Goal: Complete application form: Complete application form

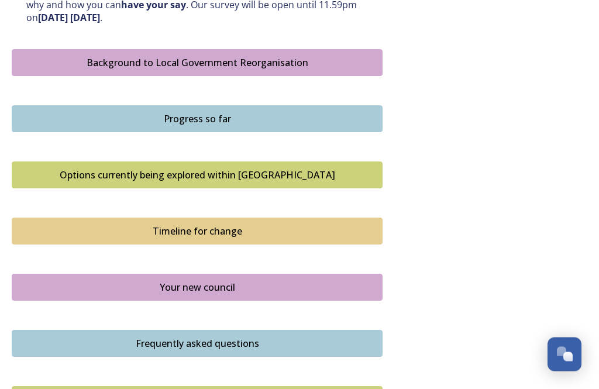
scroll to position [667, 0]
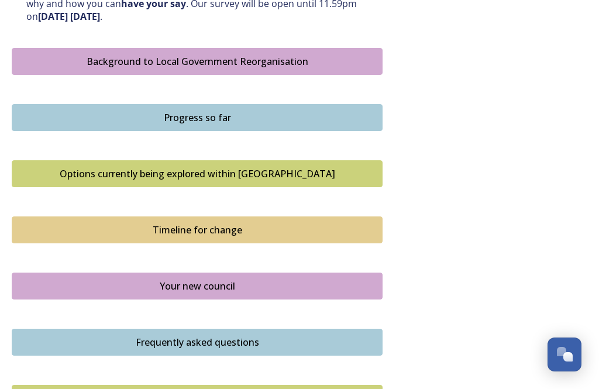
click at [287, 58] on div "Background to Local Government Reorganisation" at bounding box center [197, 61] width 358 height 14
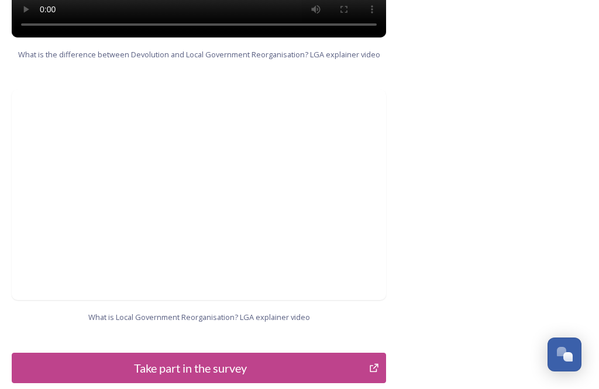
scroll to position [1332, 0]
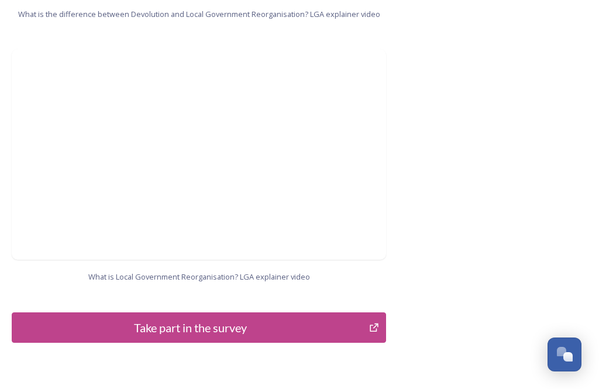
click at [220, 319] on div "Take part in the survey" at bounding box center [190, 328] width 345 height 18
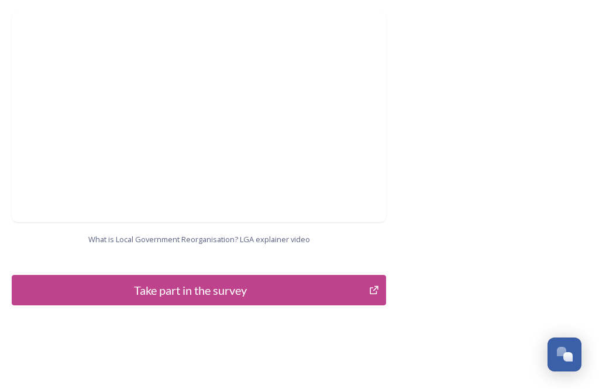
click at [564, 359] on div "Open Chat" at bounding box center [568, 356] width 9 height 9
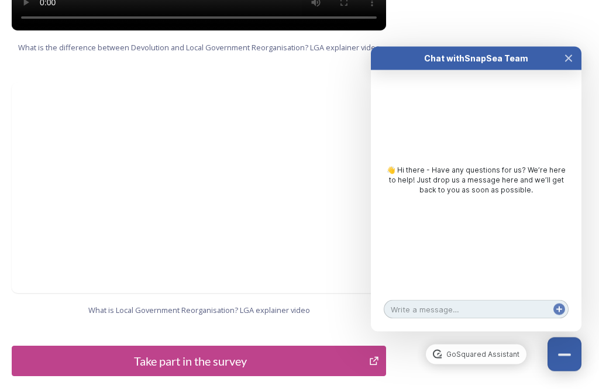
scroll to position [1298, 0]
click at [197, 352] on div "Take part in the survey" at bounding box center [190, 361] width 345 height 18
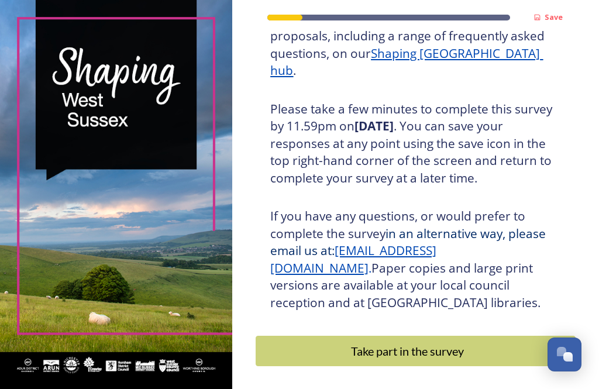
scroll to position [214, 0]
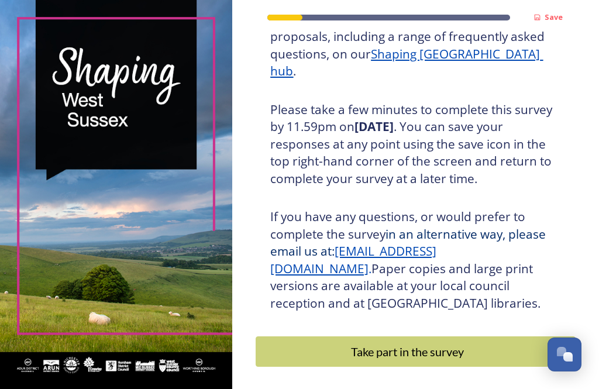
click at [452, 348] on div "Take part in the survey" at bounding box center [407, 352] width 290 height 18
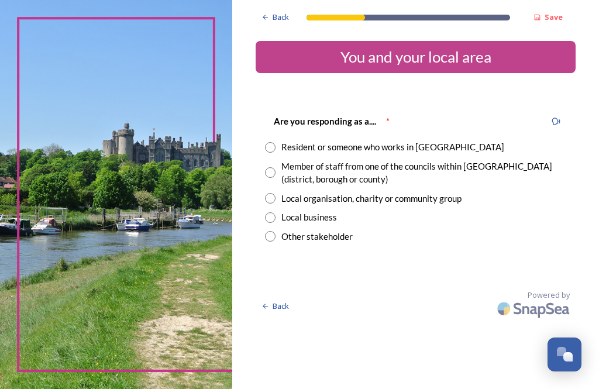
click at [288, 146] on div "Resident or someone who works in West Sussex" at bounding box center [415, 146] width 301 height 13
radio input "true"
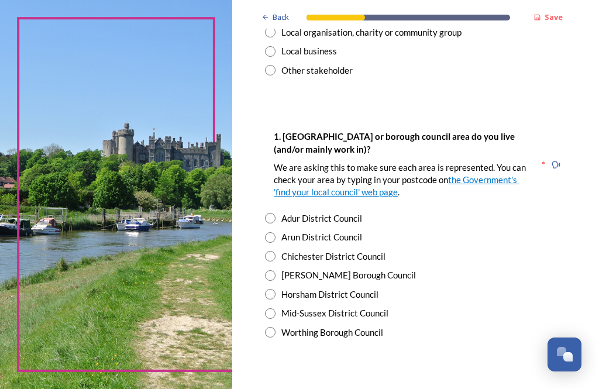
scroll to position [167, 0]
click at [276, 214] on input "radio" at bounding box center [270, 217] width 11 height 11
radio input "true"
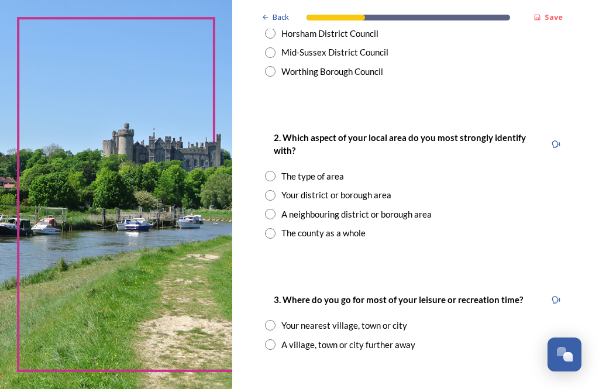
scroll to position [428, 0]
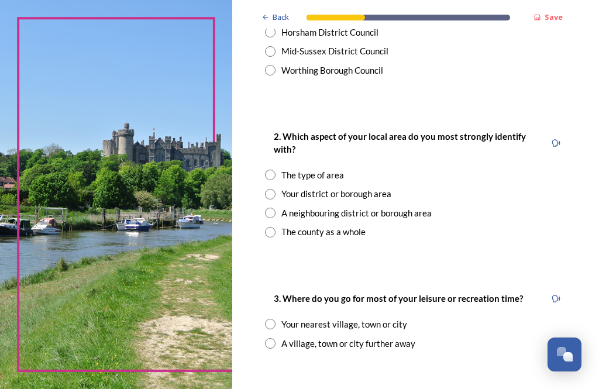
click at [276, 227] on input "radio" at bounding box center [270, 232] width 11 height 11
radio input "true"
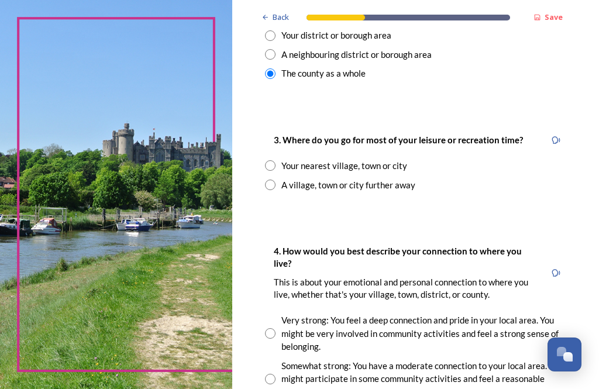
scroll to position [588, 0]
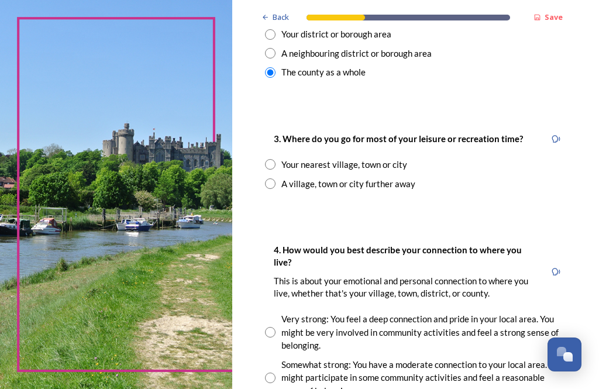
click at [276, 159] on input "radio" at bounding box center [270, 164] width 11 height 11
radio input "true"
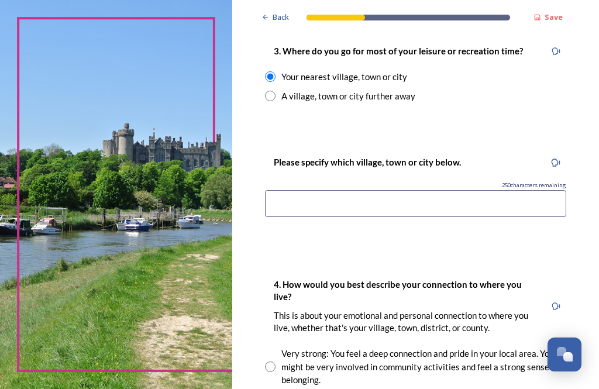
scroll to position [682, 0]
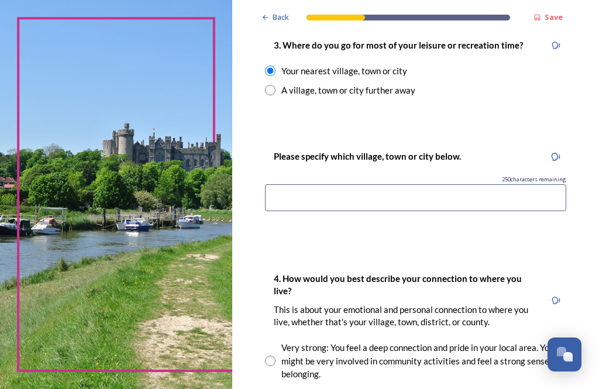
click at [307, 189] on input at bounding box center [415, 197] width 301 height 27
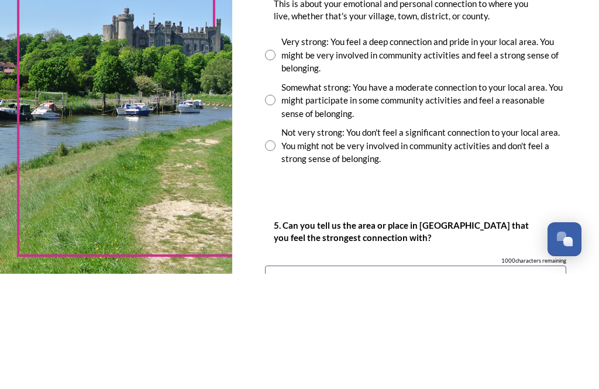
scroll to position [872, 0]
type input "Shoreham by Sea"
click at [283, 197] on div "Somewhat strong: You have a moderate connection to your local area. You might p…" at bounding box center [415, 217] width 301 height 40
radio input "true"
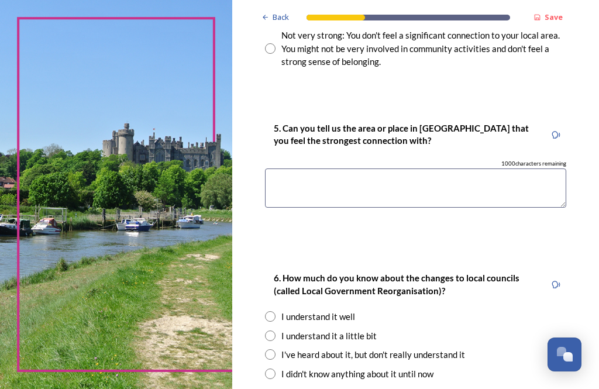
scroll to position [1086, 0]
click at [299, 168] on textarea at bounding box center [415, 187] width 301 height 39
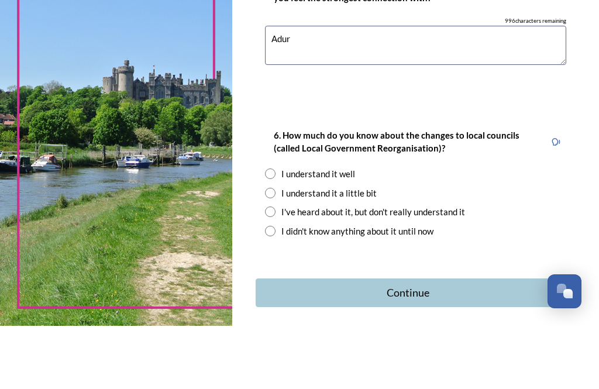
scroll to position [1162, 0]
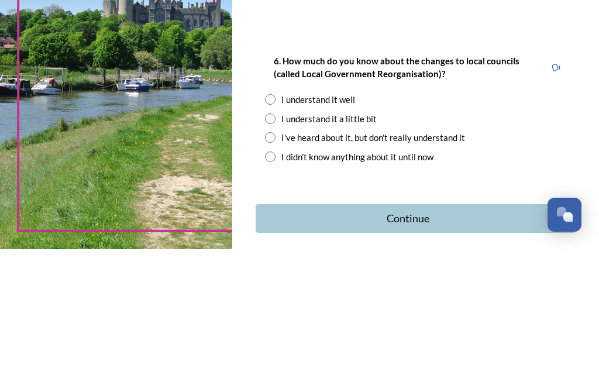
type textarea "Adur"
click at [276, 253] on input "radio" at bounding box center [270, 258] width 11 height 11
radio input "true"
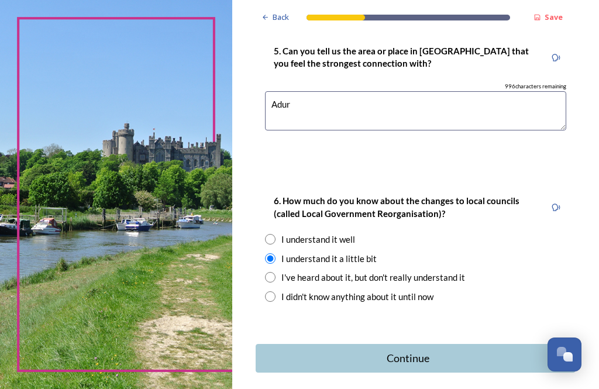
click at [426, 351] on div "Continue" at bounding box center [407, 359] width 291 height 16
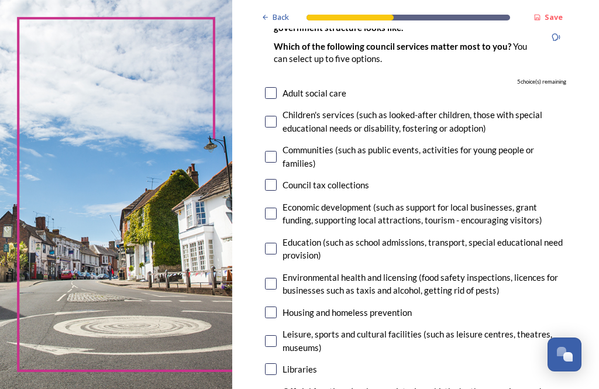
scroll to position [107, 0]
click at [277, 207] on input "checkbox" at bounding box center [271, 213] width 12 height 12
checkbox input "true"
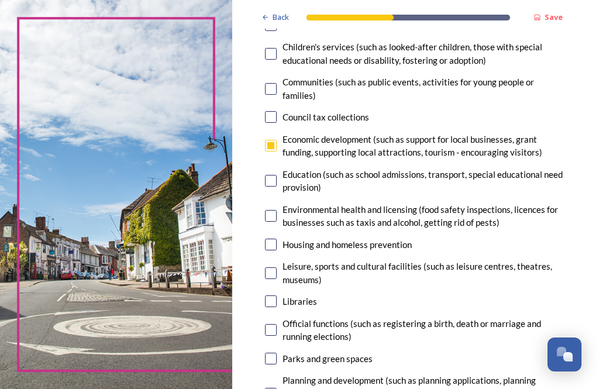
scroll to position [178, 0]
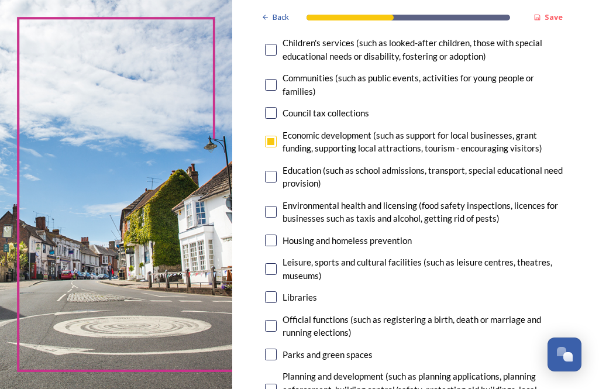
click at [277, 171] on input "checkbox" at bounding box center [271, 177] width 12 height 12
checkbox input "true"
click at [277, 291] on input "checkbox" at bounding box center [271, 297] width 12 height 12
checkbox input "true"
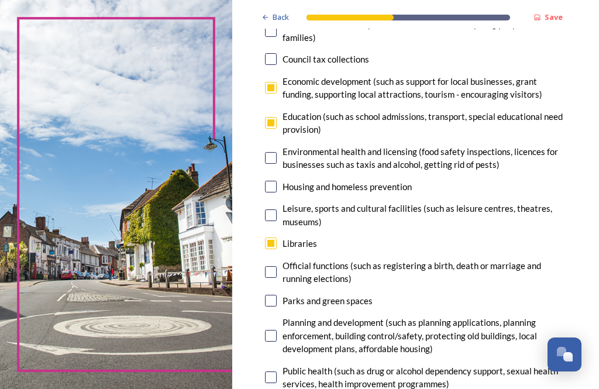
scroll to position [234, 0]
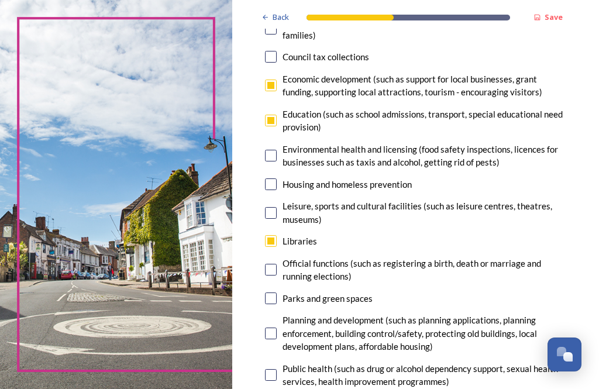
click at [277, 207] on input "checkbox" at bounding box center [271, 213] width 12 height 12
checkbox input "true"
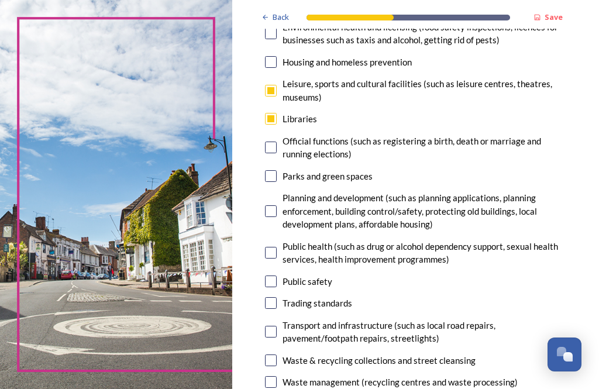
scroll to position [359, 0]
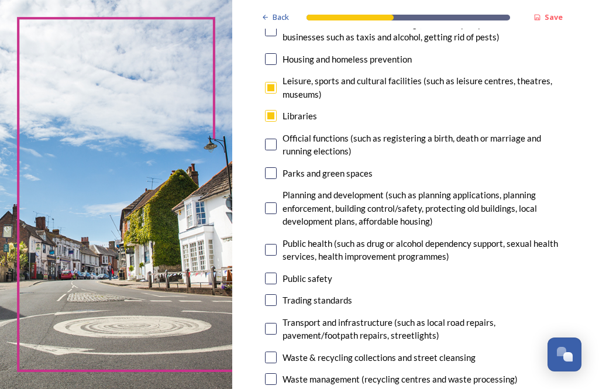
click at [277, 203] on input "checkbox" at bounding box center [271, 209] width 12 height 12
checkbox input "true"
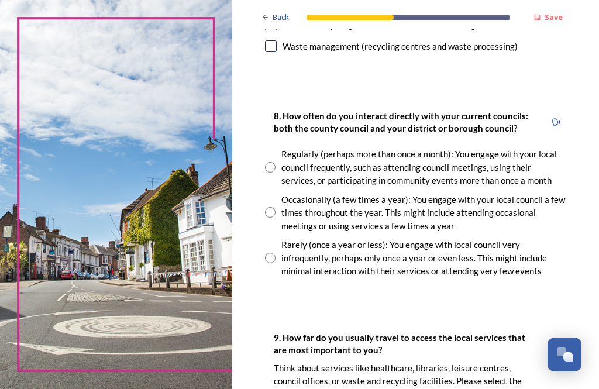
scroll to position [692, 0]
click at [276, 253] on input "radio" at bounding box center [270, 258] width 11 height 11
radio input "true"
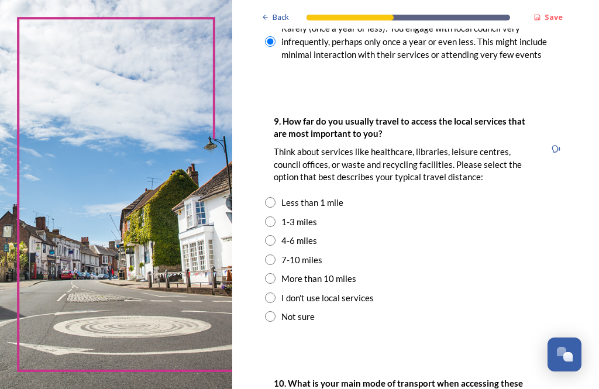
scroll to position [910, 0]
click at [276, 216] on input "radio" at bounding box center [270, 221] width 11 height 11
radio input "true"
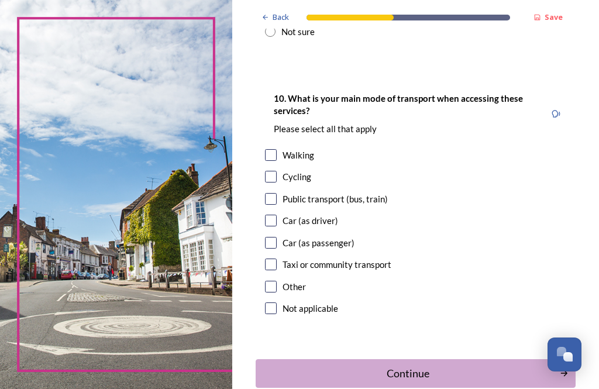
scroll to position [1192, 0]
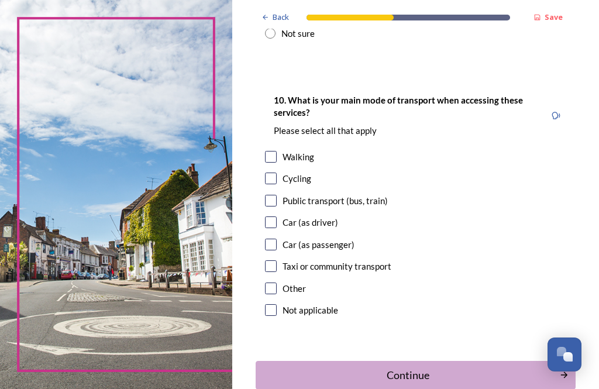
click at [277, 151] on input "checkbox" at bounding box center [271, 157] width 12 height 12
checkbox input "true"
click at [277, 195] on input "checkbox" at bounding box center [271, 201] width 12 height 12
checkbox input "true"
click at [277, 217] on input "checkbox" at bounding box center [271, 223] width 12 height 12
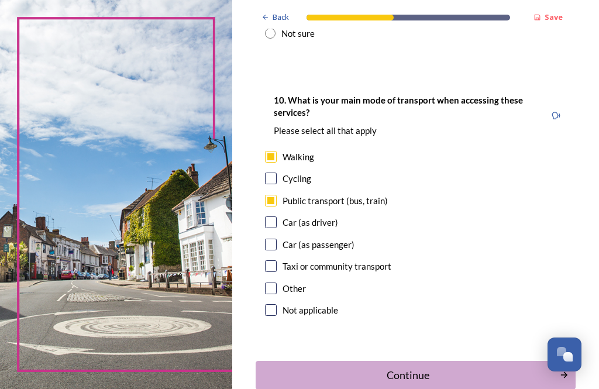
checkbox input "true"
click at [462, 368] on div "Continue" at bounding box center [407, 376] width 291 height 16
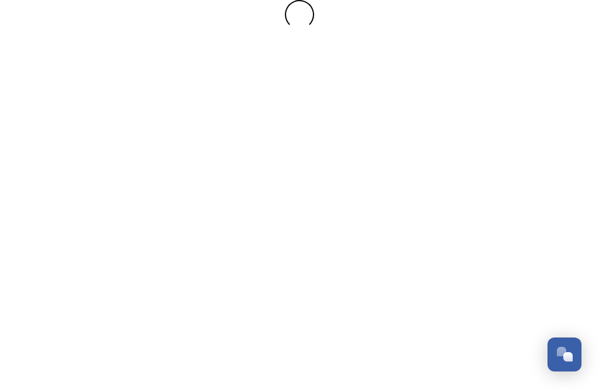
scroll to position [0, 0]
click at [481, 119] on div at bounding box center [299, 194] width 599 height 389
click at [565, 361] on div "Open Chat" at bounding box center [568, 356] width 9 height 9
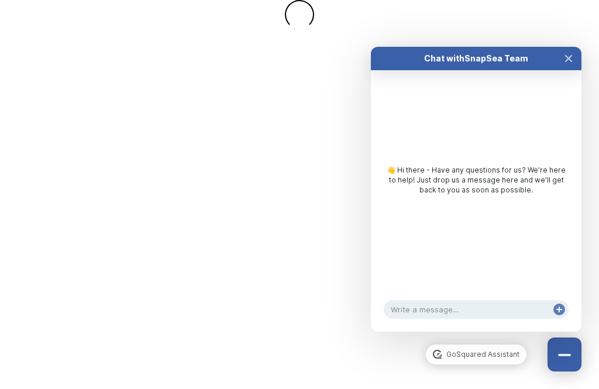
click at [575, 47] on button "Close Chat" at bounding box center [569, 58] width 26 height 23
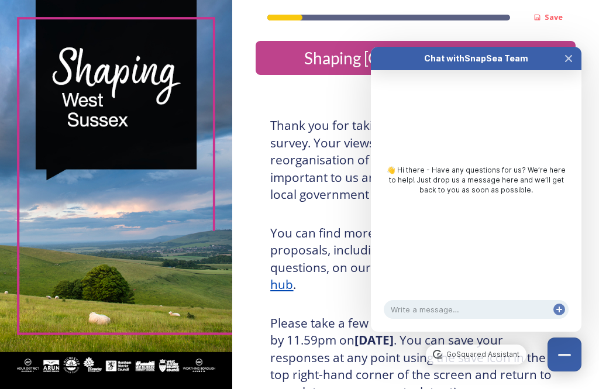
click at [573, 54] on icon "Close Chat" at bounding box center [568, 58] width 9 height 9
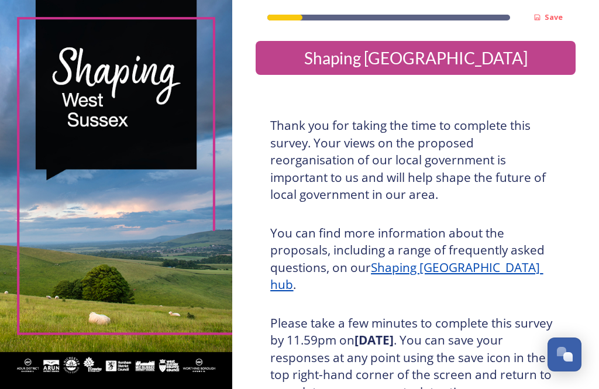
click at [557, 18] on strong "Save" at bounding box center [554, 17] width 18 height 11
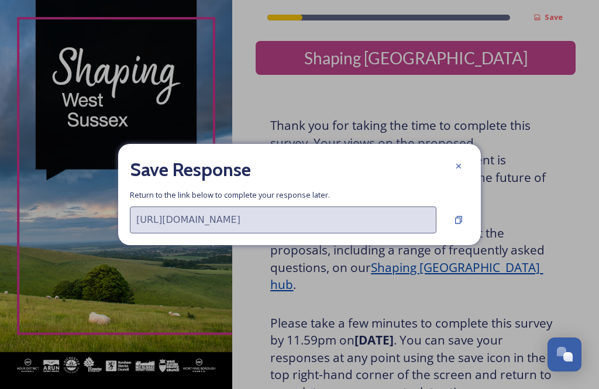
type input "https://app.snapsea.io/p/c/shaping-west-sussex/shaping-west-sussex/participate?…"
click at [464, 177] on div at bounding box center [458, 166] width 21 height 21
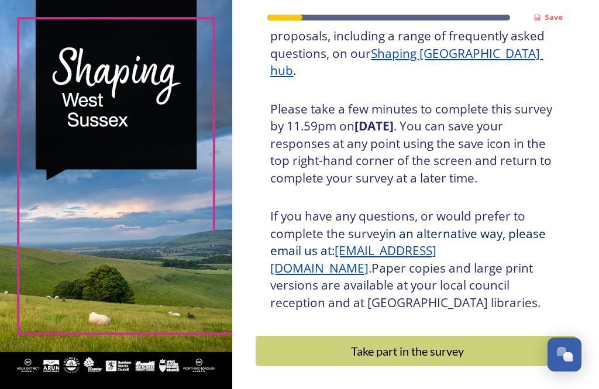
scroll to position [214, 0]
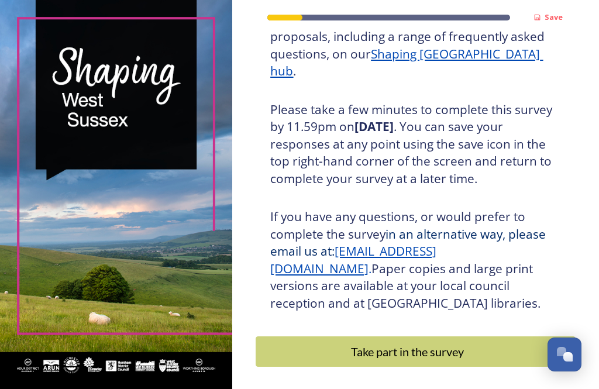
click at [440, 351] on div "Take part in the survey" at bounding box center [407, 352] width 290 height 18
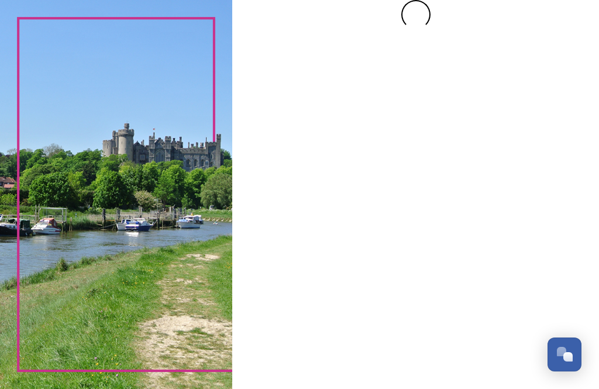
scroll to position [0, 0]
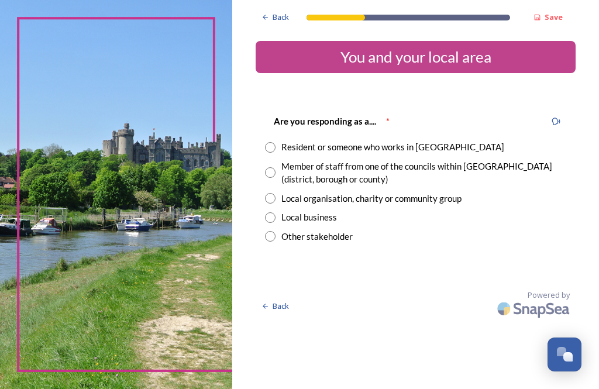
click at [276, 145] on input "radio" at bounding box center [270, 147] width 11 height 11
radio input "true"
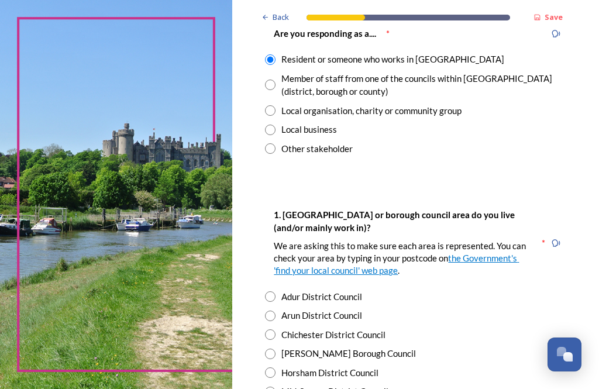
scroll to position [90, 0]
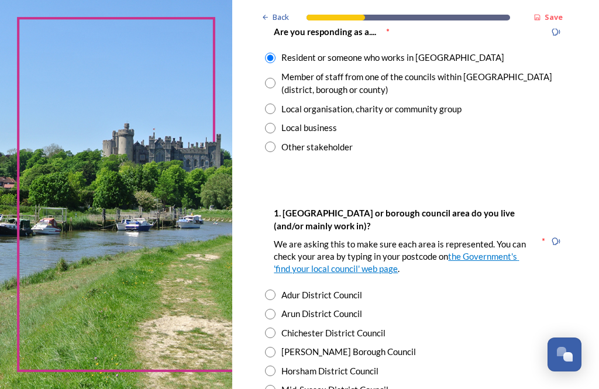
click at [276, 297] on input "radio" at bounding box center [270, 295] width 11 height 11
radio input "true"
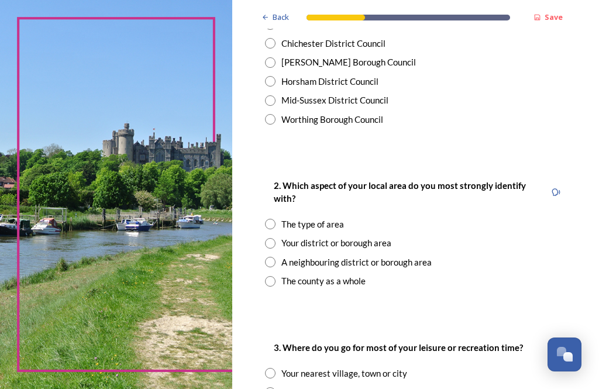
scroll to position [380, 0]
click at [276, 238] on input "radio" at bounding box center [270, 243] width 11 height 11
radio input "true"
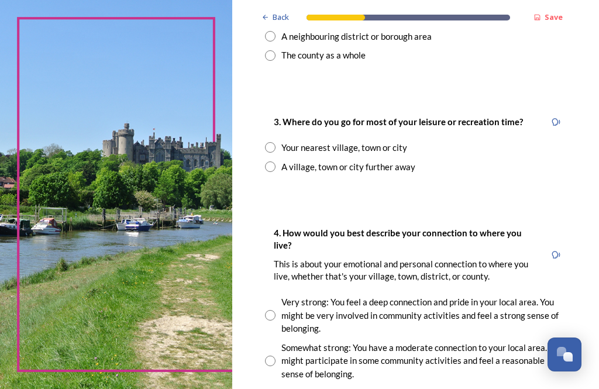
scroll to position [606, 0]
click at [276, 142] on input "radio" at bounding box center [270, 147] width 11 height 11
radio input "true"
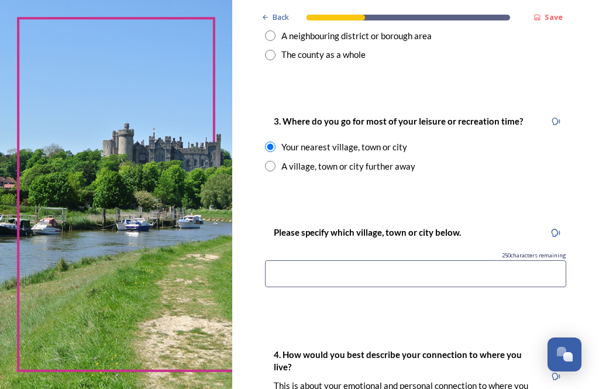
click at [319, 265] on input at bounding box center [415, 273] width 301 height 27
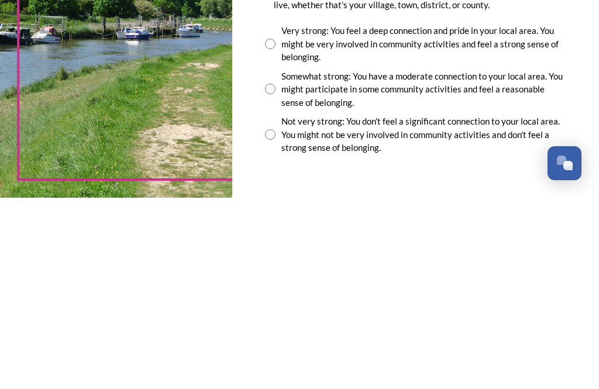
scroll to position [807, 0]
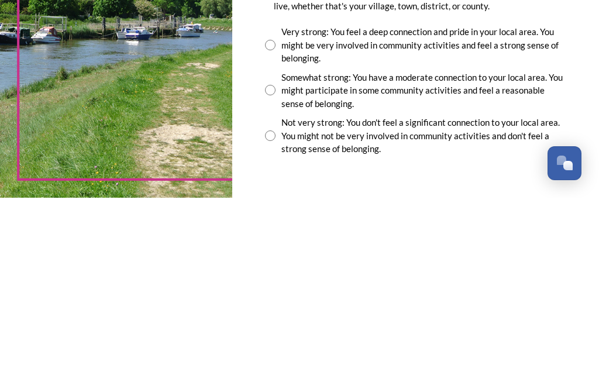
type input "Shoreham by Sea"
click at [274, 276] on input "radio" at bounding box center [270, 281] width 11 height 11
radio input "true"
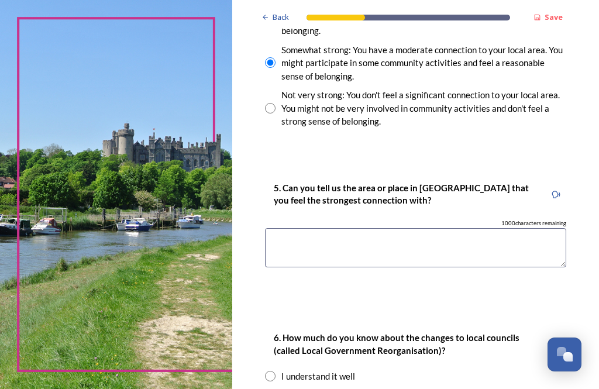
scroll to position [1045, 0]
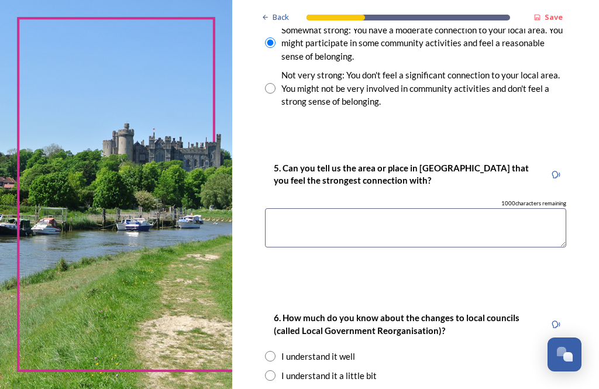
click at [310, 208] on textarea at bounding box center [415, 227] width 301 height 39
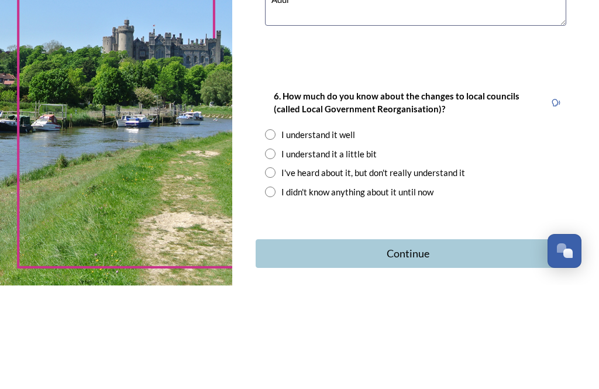
scroll to position [1162, 0]
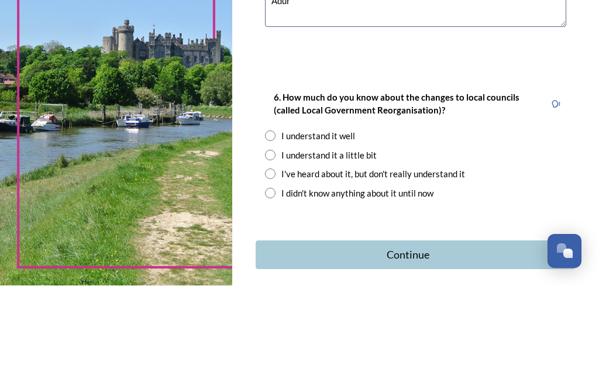
type textarea "Adur"
click at [276, 253] on input "radio" at bounding box center [270, 258] width 11 height 11
radio input "true"
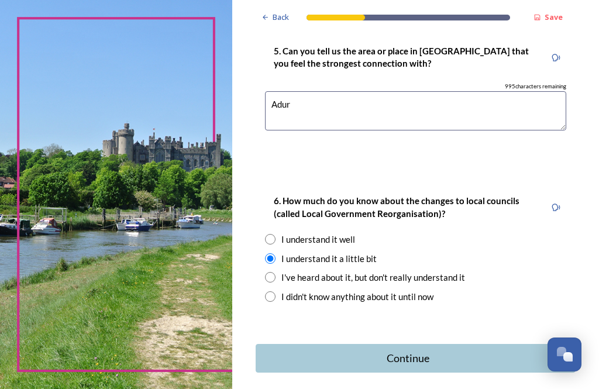
click at [410, 351] on div "Continue" at bounding box center [407, 359] width 291 height 16
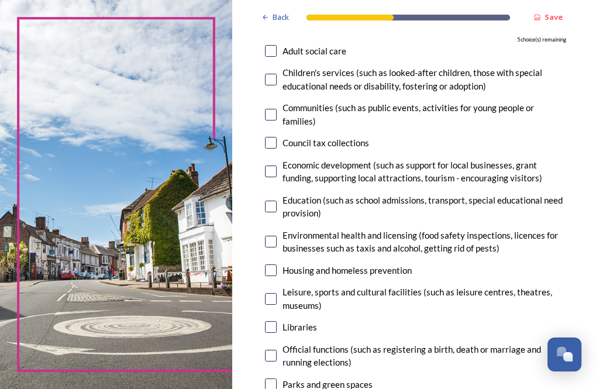
scroll to position [148, 0]
click at [277, 293] on input "checkbox" at bounding box center [271, 299] width 12 height 12
checkbox input "true"
click at [277, 321] on input "checkbox" at bounding box center [271, 327] width 12 height 12
checkbox input "true"
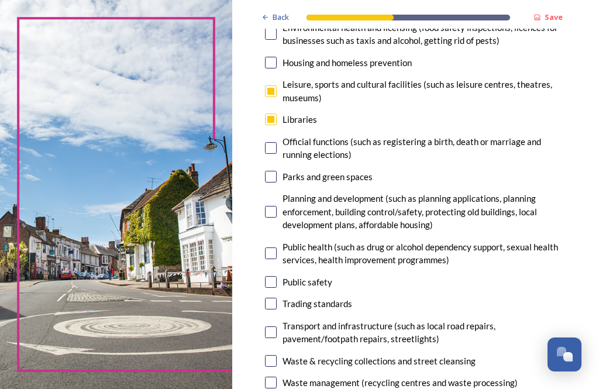
scroll to position [356, 0]
click at [277, 327] on input "checkbox" at bounding box center [271, 333] width 12 height 12
checkbox input "true"
click at [277, 206] on input "checkbox" at bounding box center [271, 212] width 12 height 12
checkbox input "true"
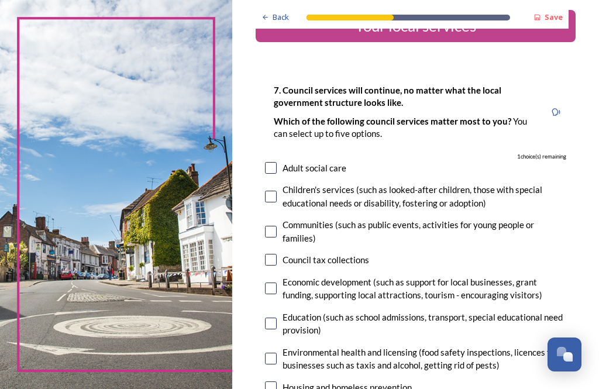
scroll to position [30, 0]
click at [277, 283] on input "checkbox" at bounding box center [271, 289] width 12 height 12
checkbox input "true"
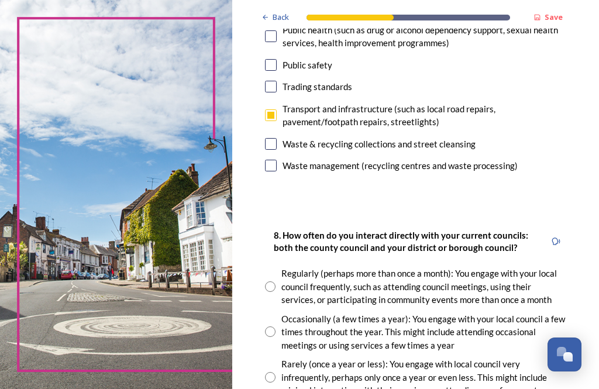
scroll to position [574, 0]
click at [276, 372] on input "radio" at bounding box center [270, 377] width 11 height 11
radio input "true"
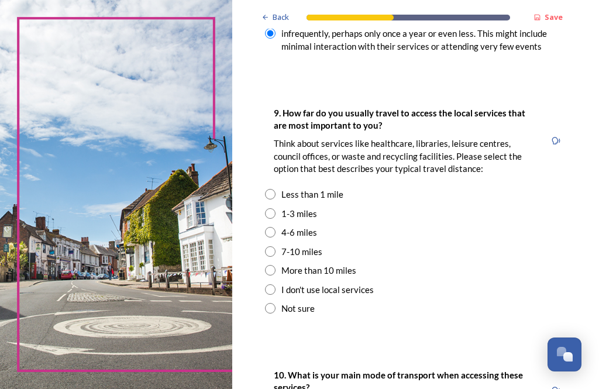
scroll to position [917, 0]
click at [276, 208] on input "radio" at bounding box center [270, 213] width 11 height 11
radio input "true"
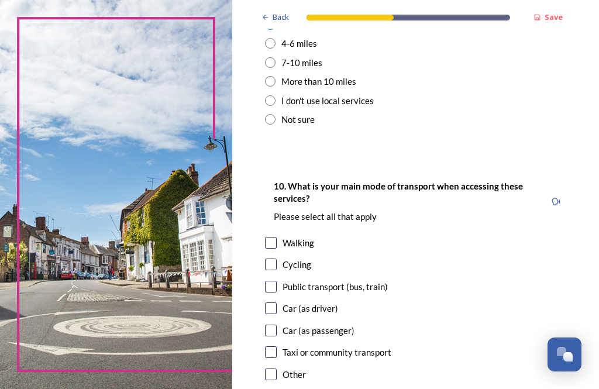
scroll to position [1107, 0]
click at [277, 236] on input "checkbox" at bounding box center [271, 242] width 12 height 12
checkbox input "true"
click at [277, 280] on input "checkbox" at bounding box center [271, 286] width 12 height 12
checkbox input "true"
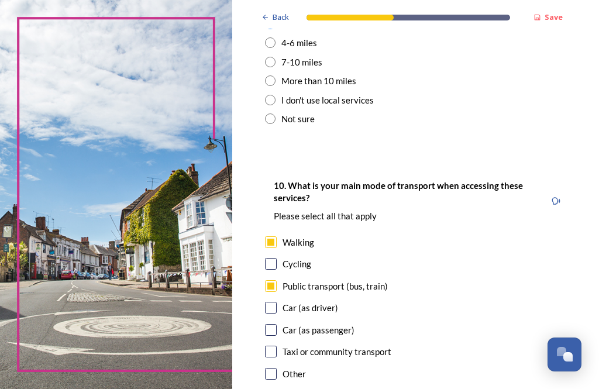
click at [277, 302] on input "checkbox" at bounding box center [271, 308] width 12 height 12
checkbox input "true"
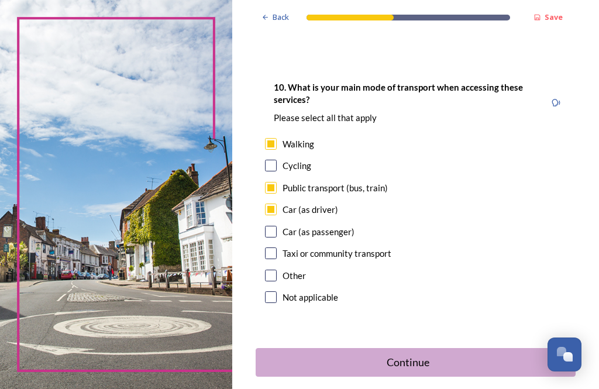
scroll to position [1205, 0]
click at [415, 355] on div "Continue" at bounding box center [407, 363] width 291 height 16
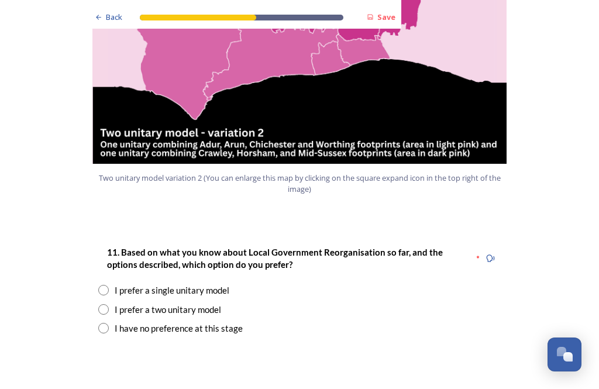
scroll to position [1392, 0]
click at [107, 304] on input "radio" at bounding box center [103, 309] width 11 height 11
radio input "true"
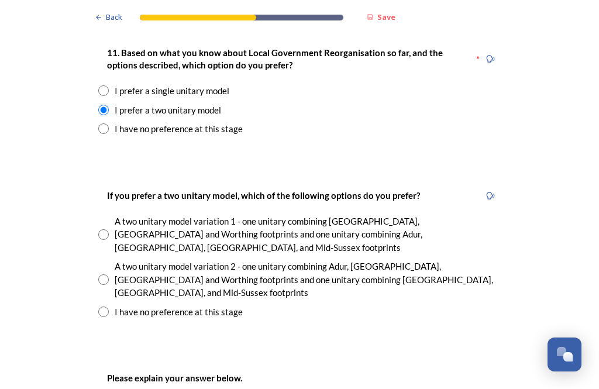
scroll to position [1593, 0]
click at [99, 229] on input "radio" at bounding box center [103, 234] width 11 height 11
radio input "true"
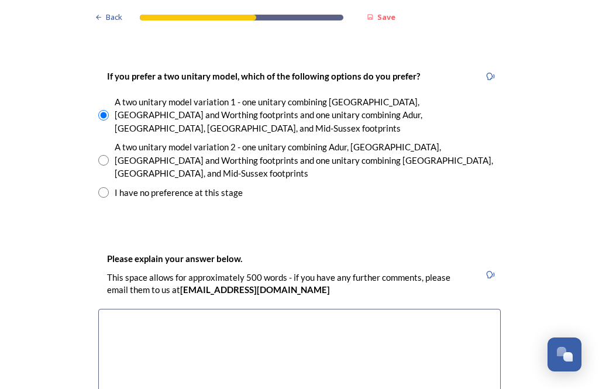
scroll to position [1711, 0]
click at [133, 310] on textarea at bounding box center [299, 376] width 403 height 132
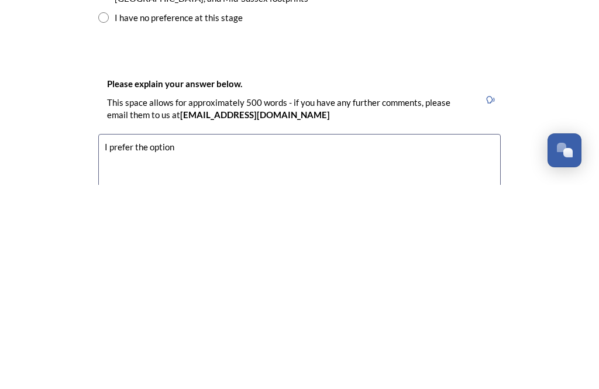
scroll to position [1684, 0]
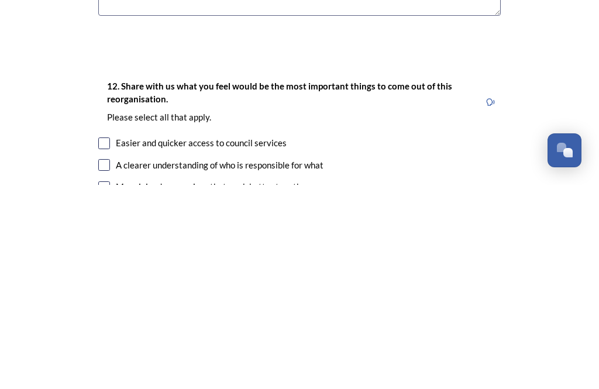
scroll to position [1933, 0]
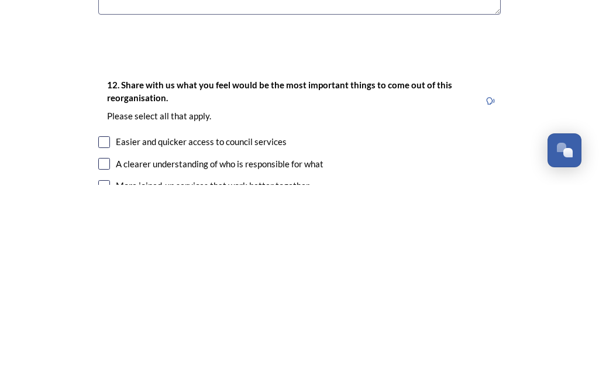
type textarea "I prefer the option of a ‘slice’ of West Sussex from south to north. This encom…"
click at [101, 362] on input "checkbox" at bounding box center [104, 368] width 12 height 12
checkbox input "true"
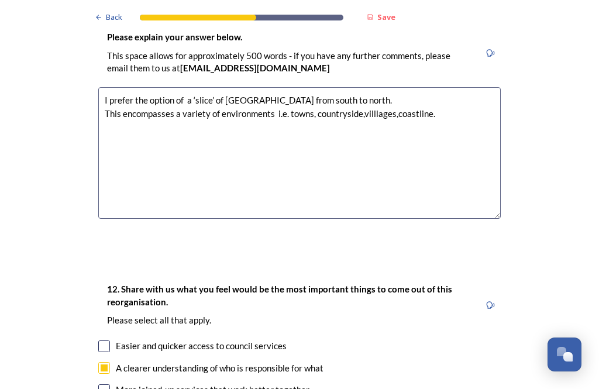
click at [104, 385] on input "checkbox" at bounding box center [104, 391] width 12 height 12
checkbox input "true"
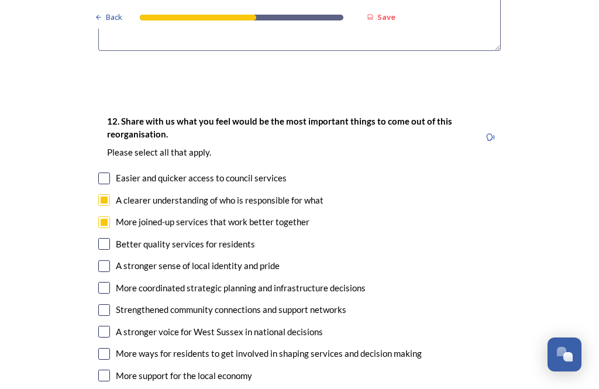
scroll to position [2101, 0]
click at [105, 283] on input "checkbox" at bounding box center [104, 289] width 12 height 12
checkbox input "true"
click at [107, 305] on input "checkbox" at bounding box center [104, 311] width 12 height 12
checkbox input "true"
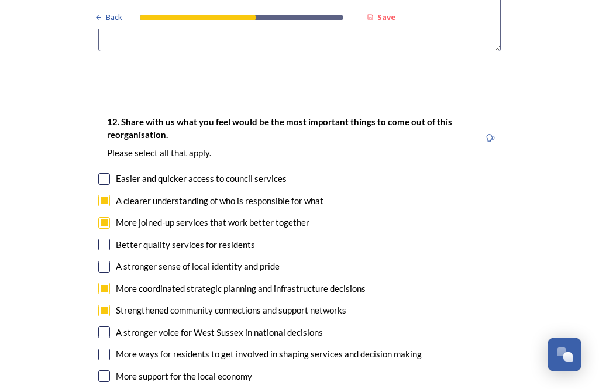
click at [103, 370] on input "checkbox" at bounding box center [104, 376] width 12 height 12
checkbox input "true"
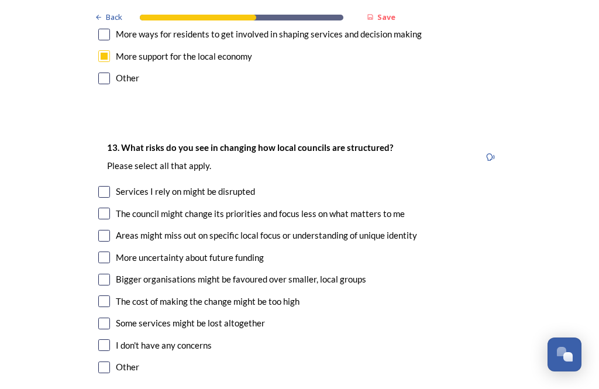
scroll to position [2421, 0]
click at [106, 230] on input "checkbox" at bounding box center [104, 236] width 12 height 12
checkbox input "true"
click at [109, 252] on input "checkbox" at bounding box center [104, 258] width 12 height 12
checkbox input "true"
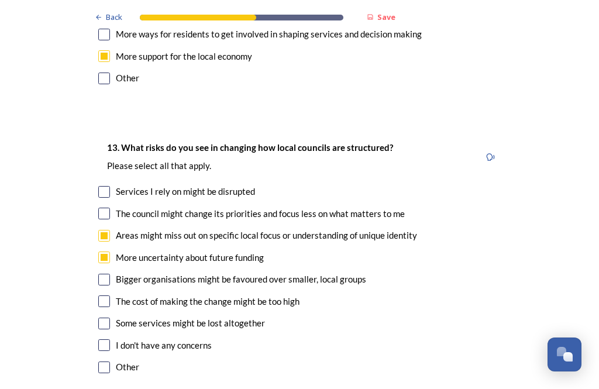
click at [109, 274] on input "checkbox" at bounding box center [104, 280] width 12 height 12
checkbox input "true"
click at [107, 296] on input "checkbox" at bounding box center [104, 302] width 12 height 12
checkbox input "true"
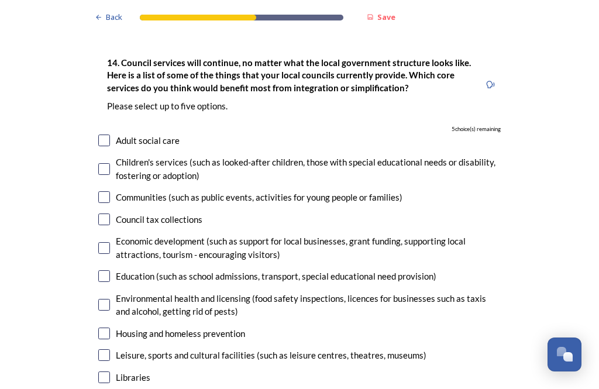
scroll to position [2795, 0]
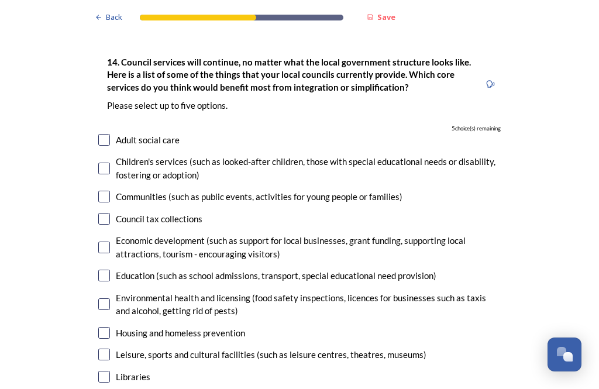
click at [104, 242] on input "checkbox" at bounding box center [104, 248] width 12 height 12
checkbox input "true"
click at [106, 270] on input "checkbox" at bounding box center [104, 276] width 12 height 12
checkbox input "true"
click at [105, 327] on input "checkbox" at bounding box center [104, 333] width 12 height 12
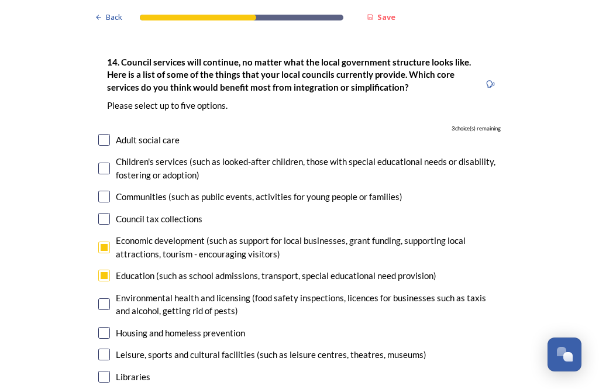
checkbox input "true"
click at [106, 349] on input "checkbox" at bounding box center [104, 355] width 12 height 12
checkbox input "true"
click at [108, 371] on input "checkbox" at bounding box center [104, 377] width 12 height 12
checkbox input "true"
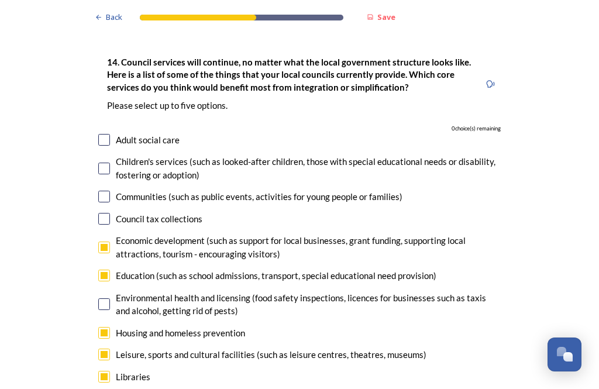
checkbox input "false"
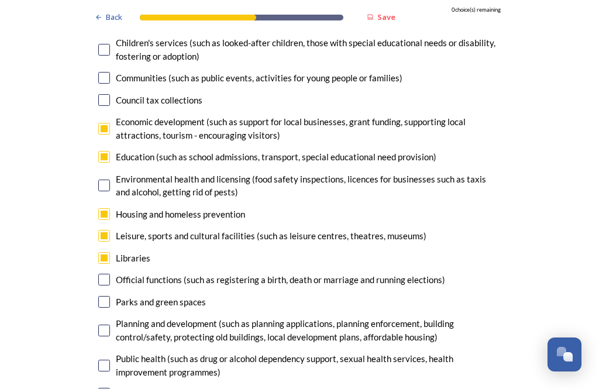
scroll to position [2914, 0]
click at [100, 325] on input "checkbox" at bounding box center [104, 331] width 12 height 12
click at [105, 325] on input "checkbox" at bounding box center [104, 331] width 12 height 12
click at [109, 325] on input "checkbox" at bounding box center [104, 331] width 12 height 12
checkbox input "false"
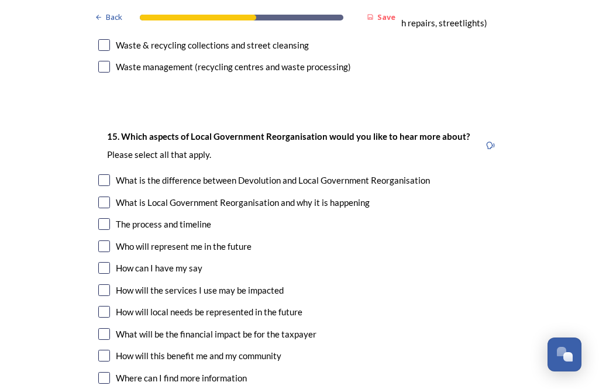
scroll to position [3329, 0]
click at [108, 218] on input "checkbox" at bounding box center [104, 224] width 12 height 12
checkbox input "true"
click at [109, 241] on input "checkbox" at bounding box center [104, 247] width 12 height 12
checkbox input "true"
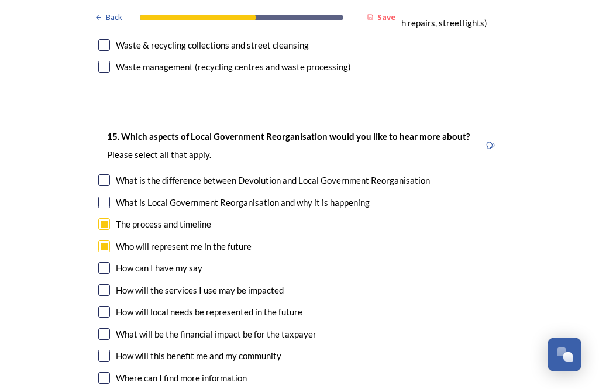
click at [105, 306] on input "checkbox" at bounding box center [104, 312] width 12 height 12
checkbox input "true"
click at [109, 328] on input "checkbox" at bounding box center [104, 334] width 12 height 12
checkbox input "true"
click at [107, 350] on input "checkbox" at bounding box center [104, 356] width 12 height 12
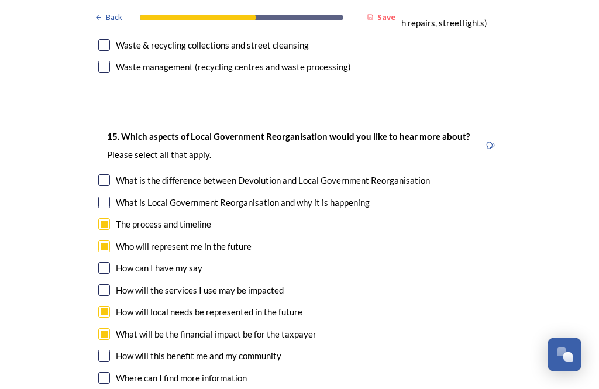
checkbox input "true"
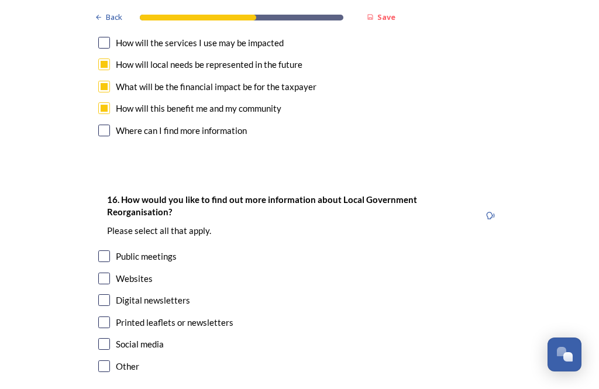
scroll to position [3577, 0]
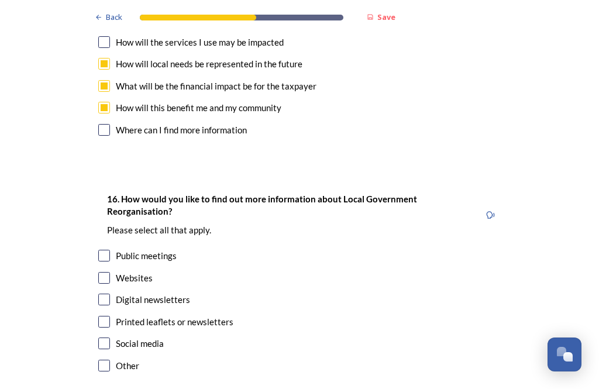
click at [108, 316] on input "checkbox" at bounding box center [104, 322] width 12 height 12
checkbox input "true"
click at [109, 294] on input "checkbox" at bounding box center [104, 300] width 12 height 12
checkbox input "true"
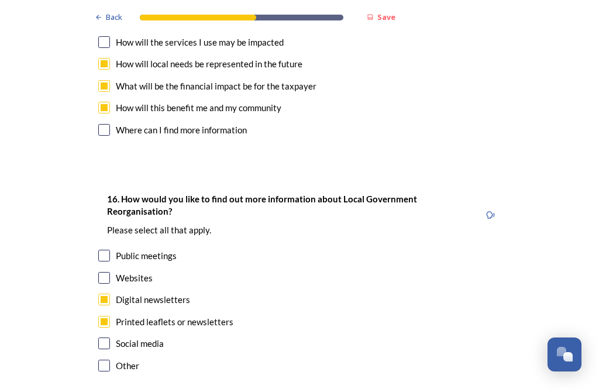
scroll to position [0, 0]
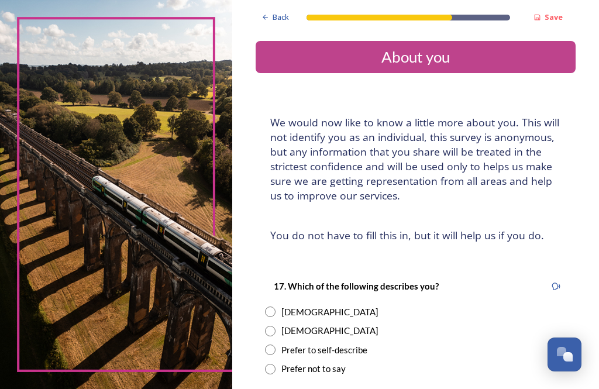
click at [276, 307] on input "radio" at bounding box center [270, 312] width 11 height 11
radio input "true"
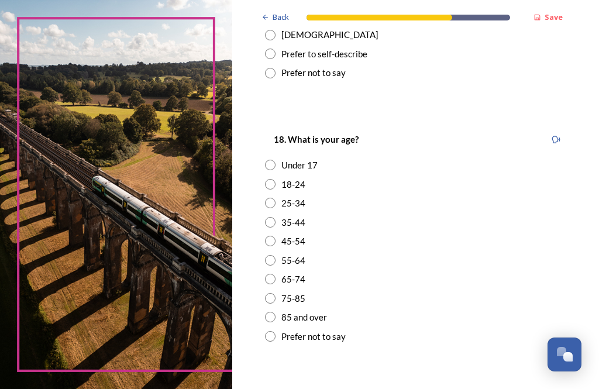
scroll to position [300, 0]
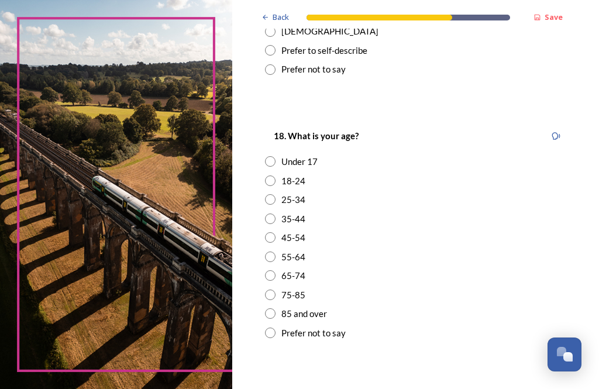
click at [276, 290] on input "radio" at bounding box center [270, 295] width 11 height 11
radio input "true"
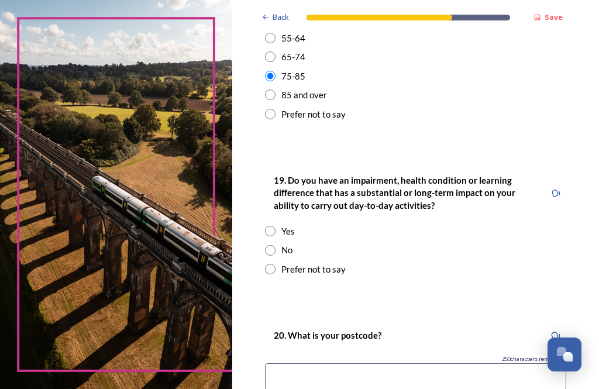
scroll to position [520, 0]
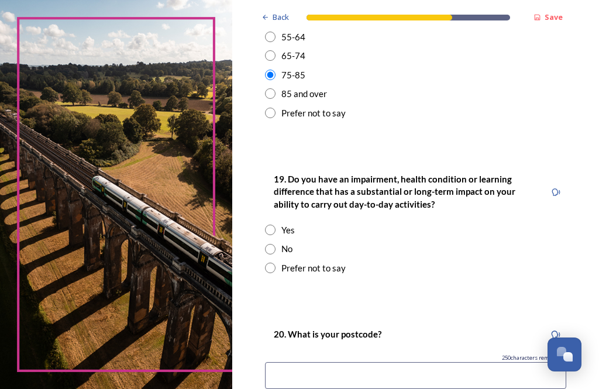
click at [276, 244] on input "radio" at bounding box center [270, 249] width 11 height 11
radio input "true"
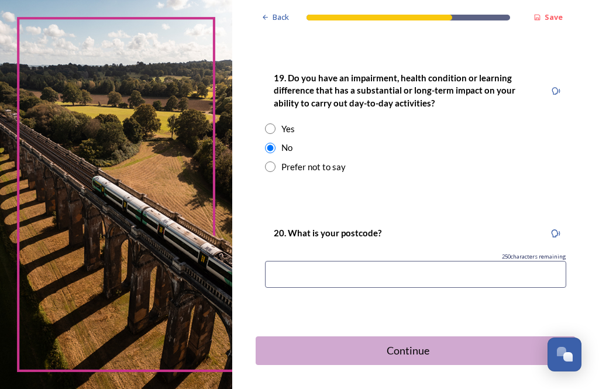
scroll to position [620, 0]
click at [305, 262] on input at bounding box center [415, 275] width 301 height 27
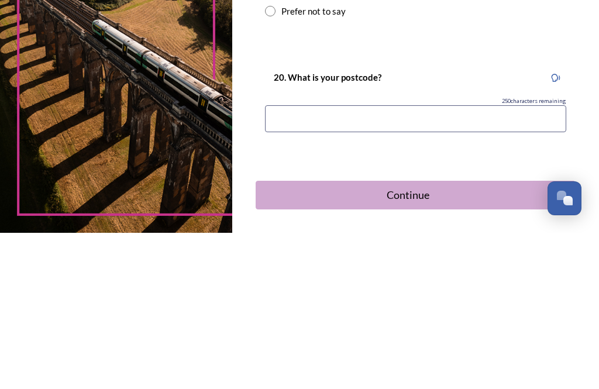
type input "BN43 5ED"
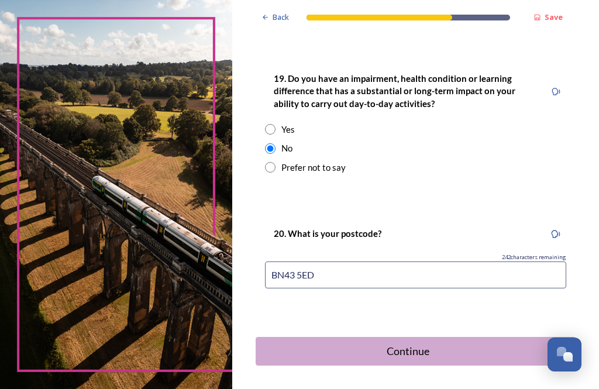
click at [411, 337] on button "Continue" at bounding box center [416, 351] width 320 height 29
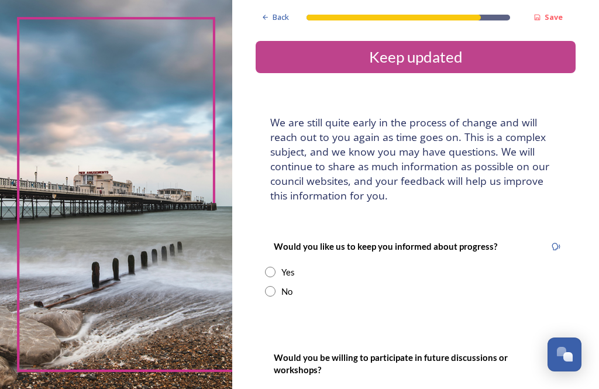
click at [276, 267] on input "radio" at bounding box center [270, 272] width 11 height 11
radio input "true"
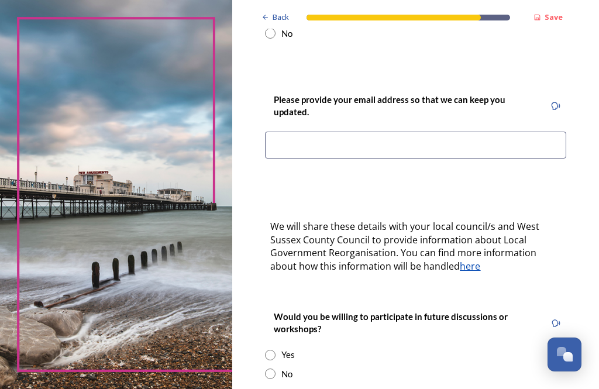
scroll to position [259, 0]
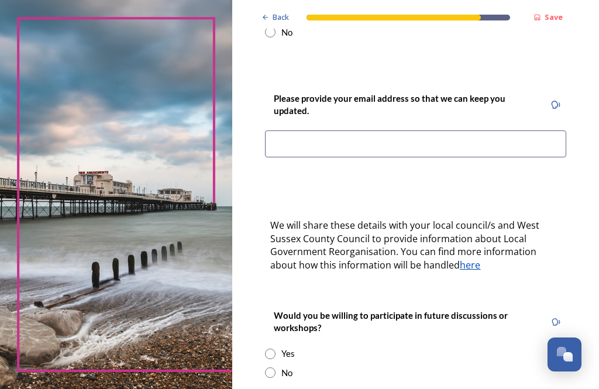
click at [301, 131] on input at bounding box center [415, 144] width 301 height 27
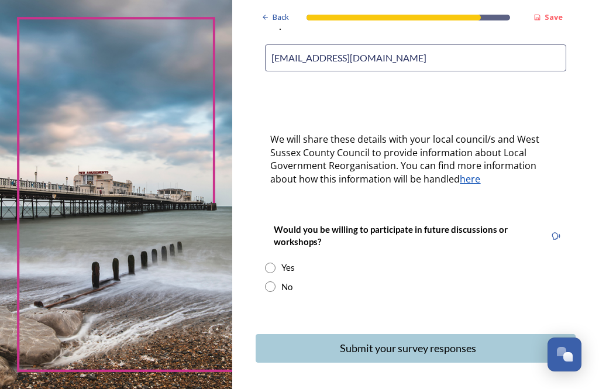
scroll to position [345, 0]
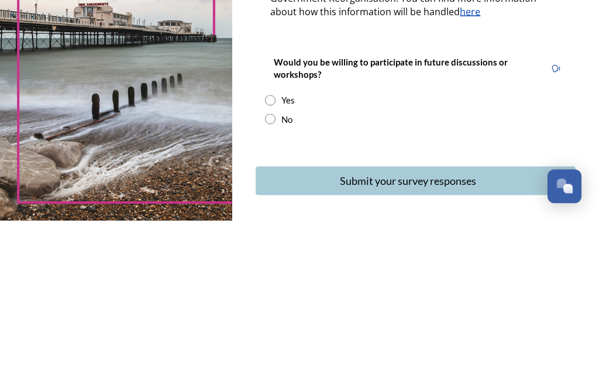
type input "sjs.ropetackle@gmail.com"
click at [276, 263] on input "radio" at bounding box center [270, 268] width 11 height 11
radio input "true"
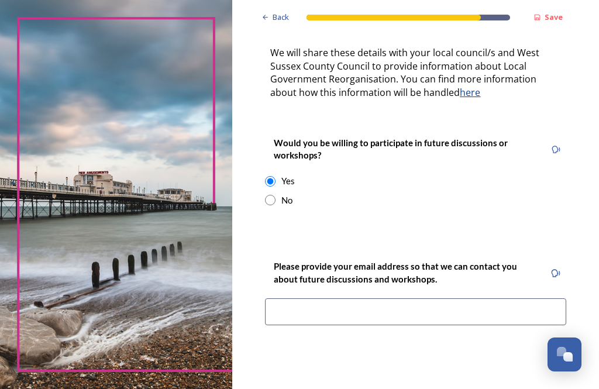
scroll to position [458, 0]
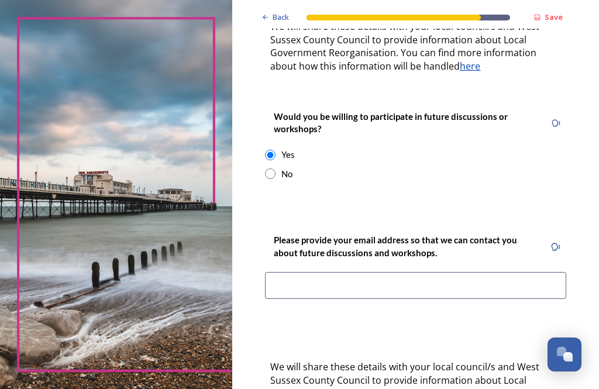
click at [296, 272] on input at bounding box center [415, 285] width 301 height 27
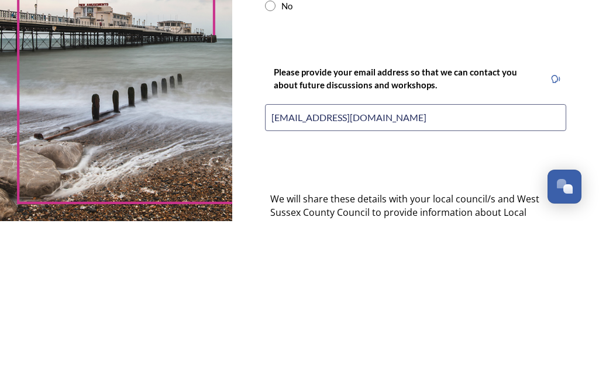
type input "sjs.ropetackle@gmail.com"
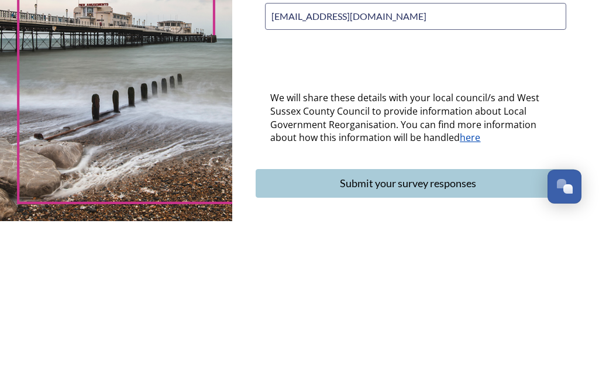
scroll to position [559, 0]
click at [422, 344] on div "Submit your survey responses" at bounding box center [407, 352] width 291 height 16
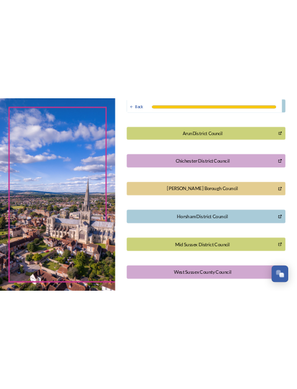
scroll to position [171, 0]
